Goal: Transaction & Acquisition: Obtain resource

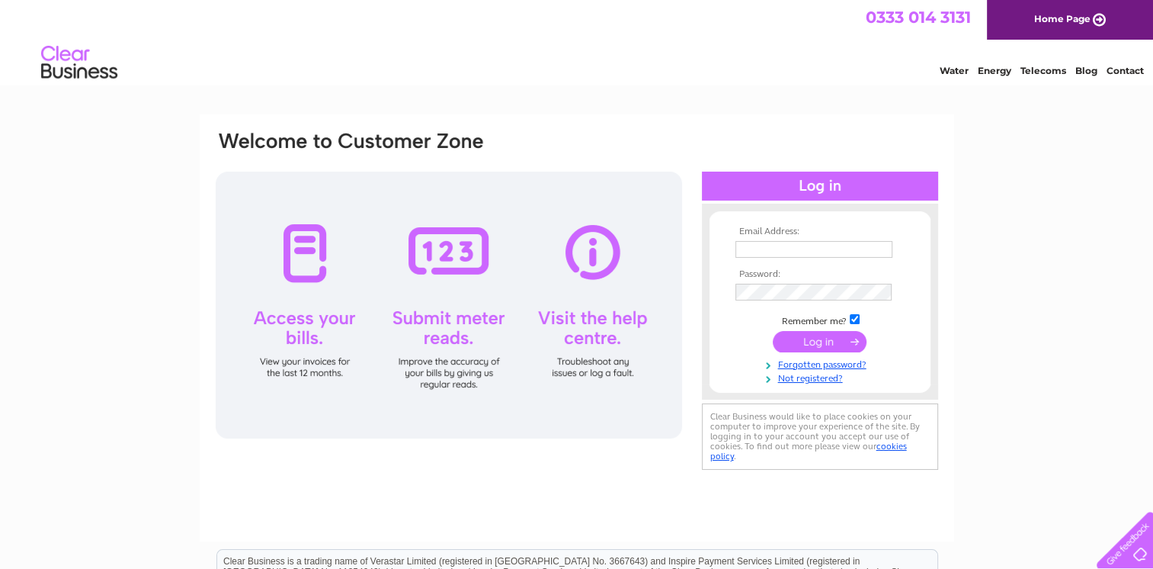
type input "rosemary@carpetronic.co.uk"
click at [820, 339] on input "submit" at bounding box center [820, 341] width 94 height 21
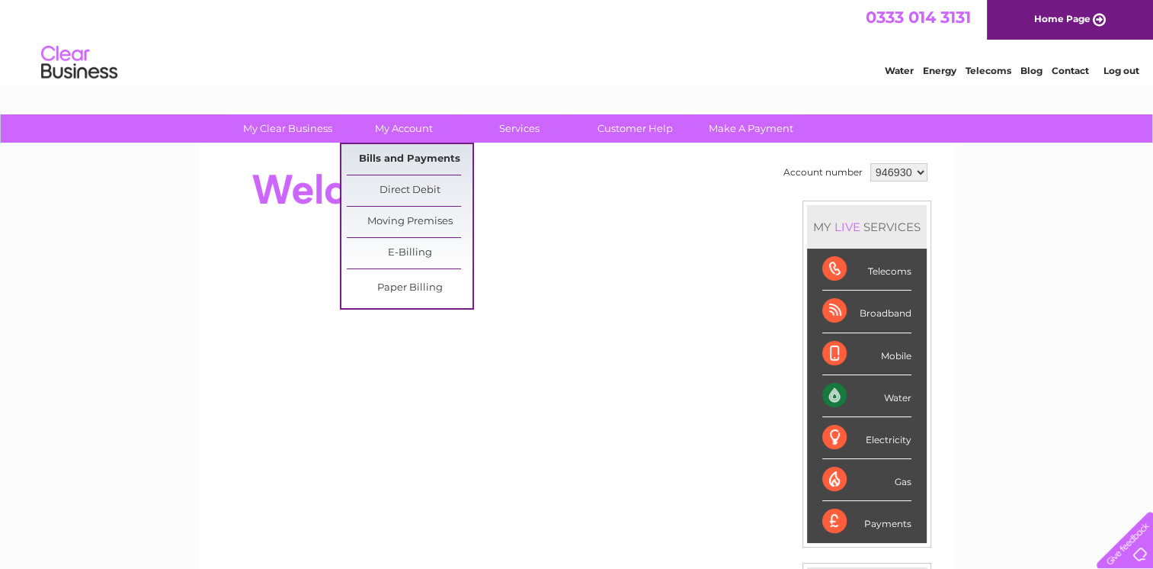
click at [390, 162] on link "Bills and Payments" at bounding box center [410, 159] width 126 height 30
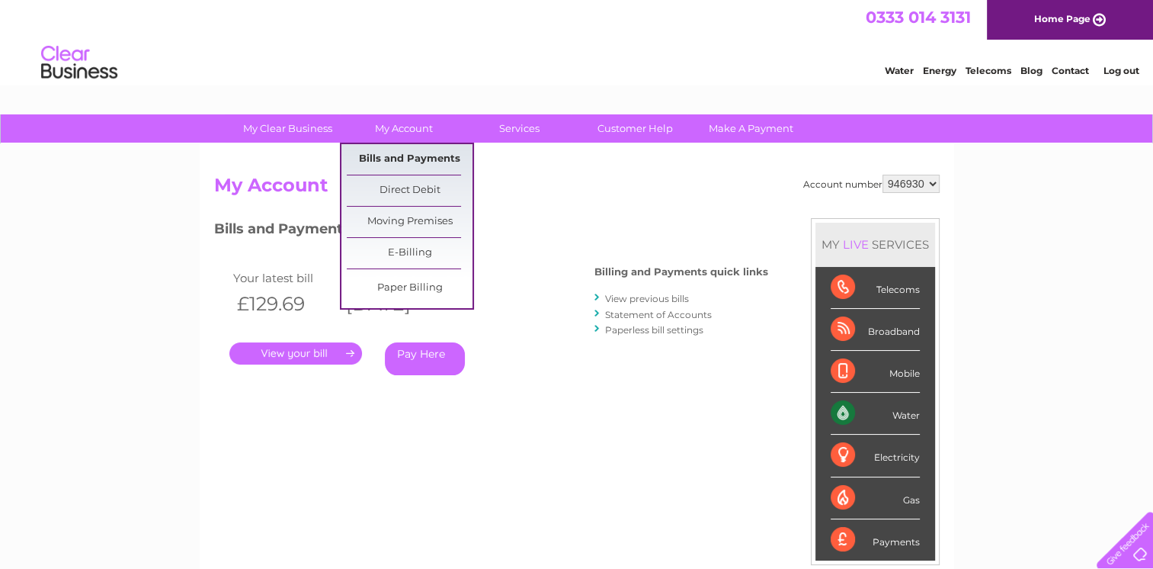
click at [417, 164] on link "Bills and Payments" at bounding box center [410, 159] width 126 height 30
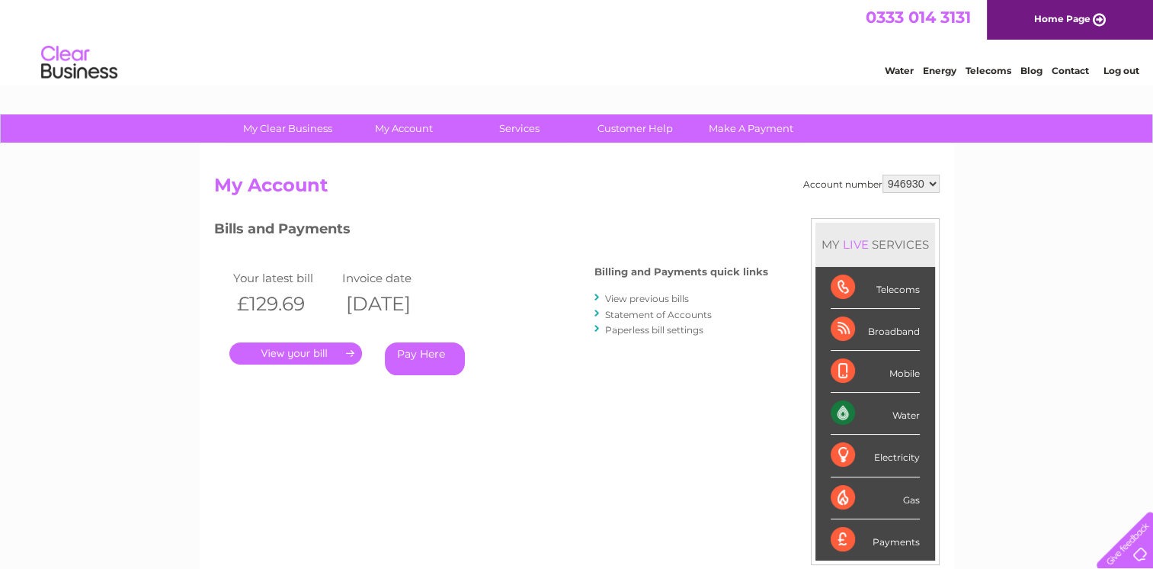
click at [655, 296] on link "View previous bills" at bounding box center [647, 298] width 84 height 11
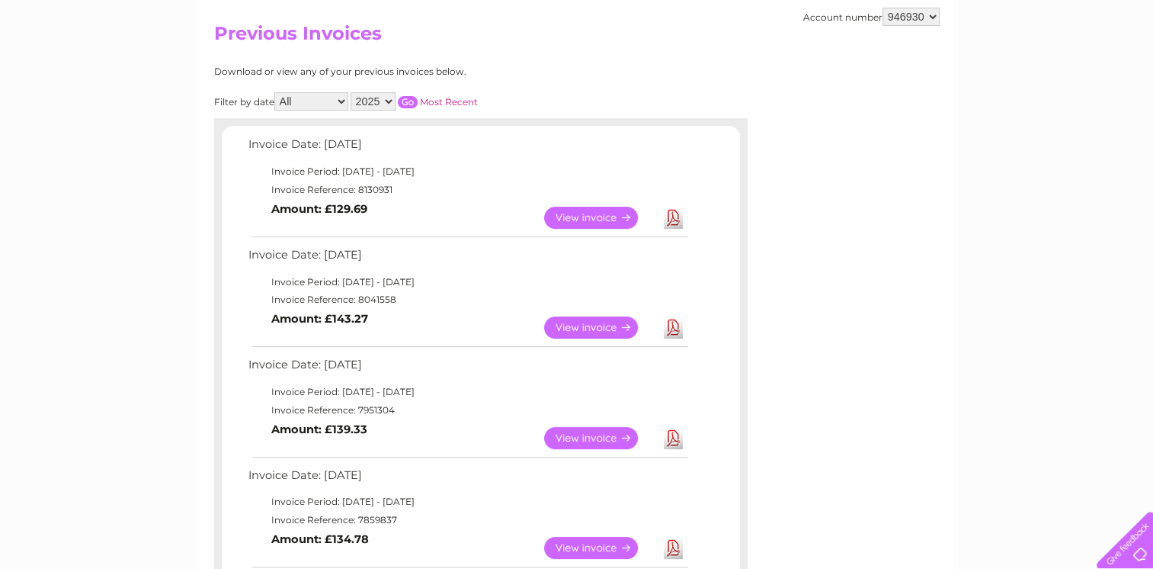
scroll to position [213, 0]
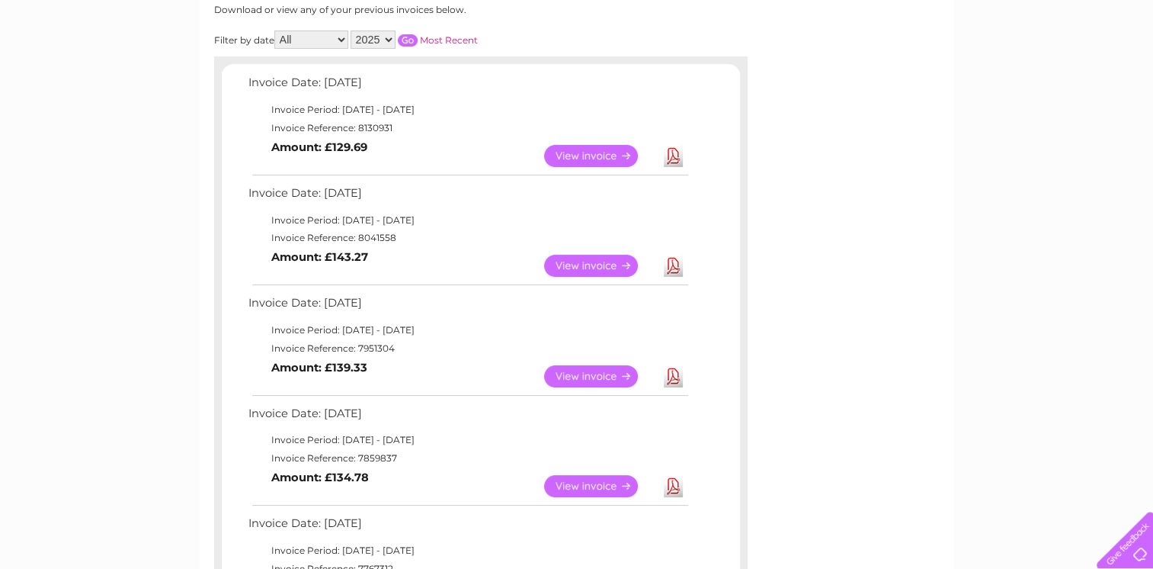
click at [576, 372] on link "View" at bounding box center [600, 376] width 112 height 22
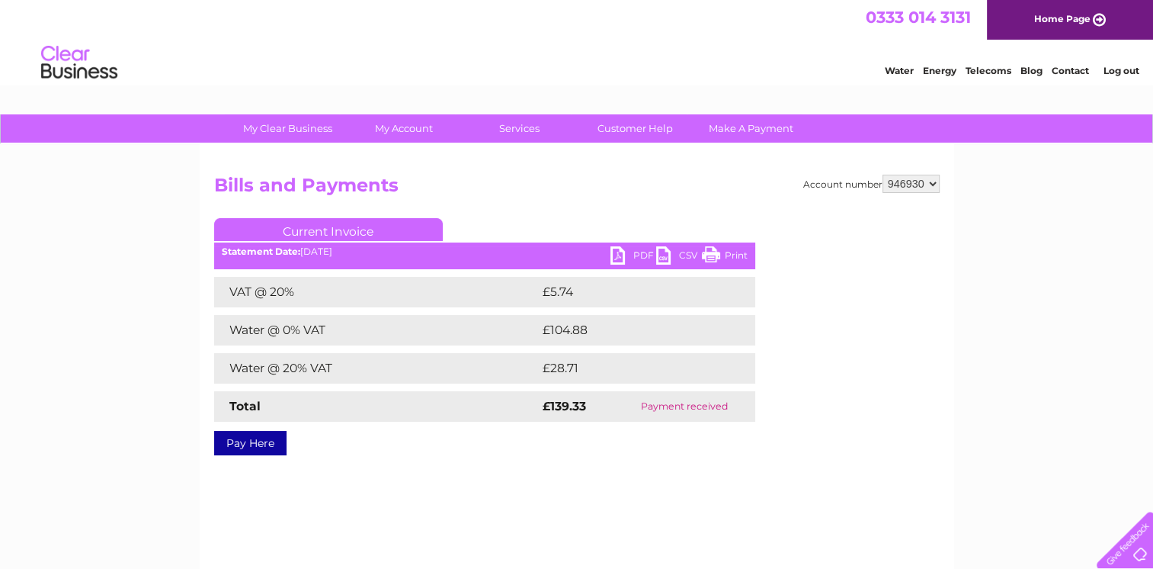
click at [616, 247] on link "PDF" at bounding box center [633, 257] width 46 height 22
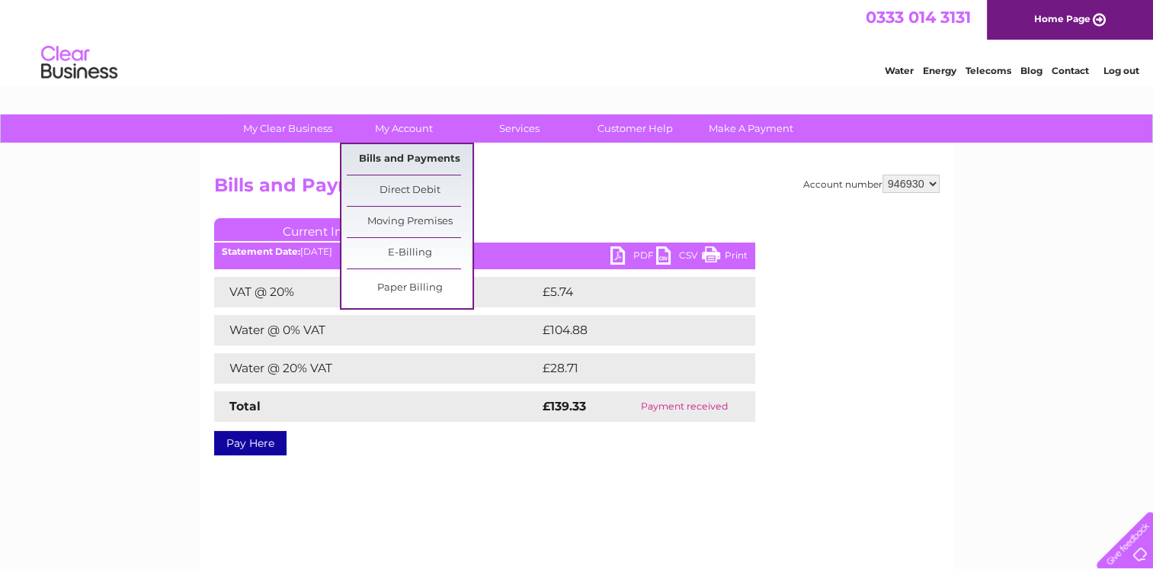
click at [401, 158] on link "Bills and Payments" at bounding box center [410, 159] width 126 height 30
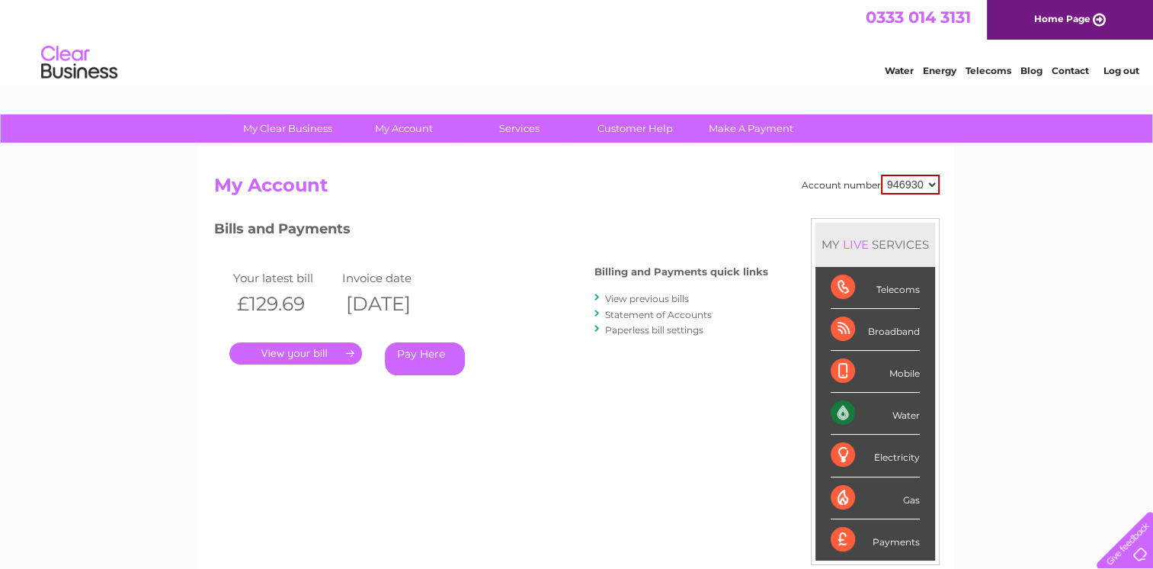
click at [303, 352] on link "." at bounding box center [295, 353] width 133 height 22
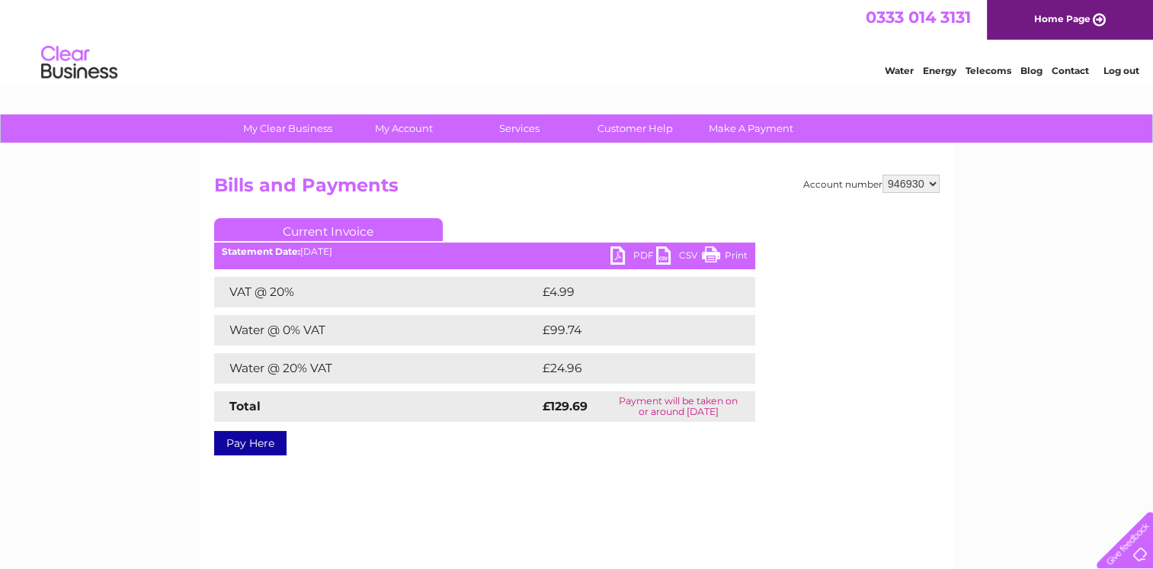
click at [613, 259] on link "PDF" at bounding box center [633, 257] width 46 height 22
